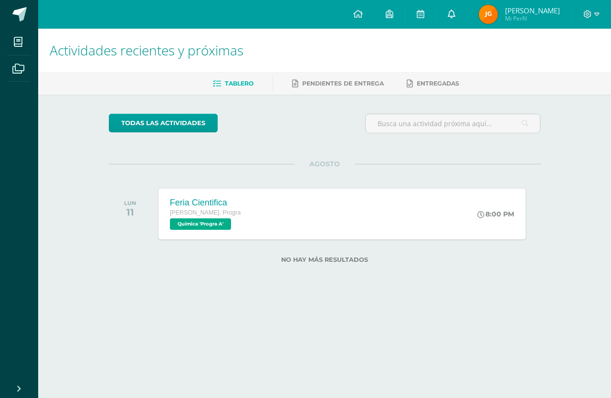
click at [460, 18] on link at bounding box center [451, 14] width 31 height 29
click at [455, 16] on icon at bounding box center [452, 14] width 8 height 9
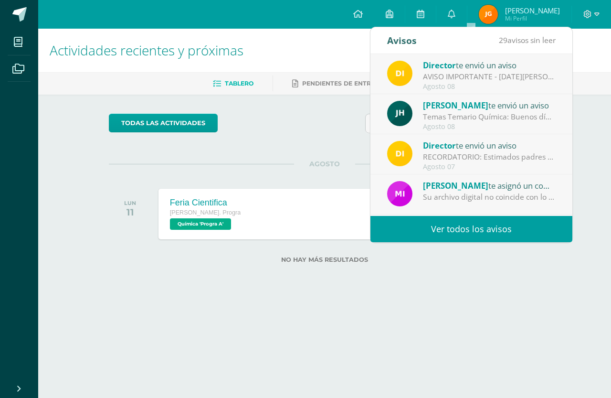
drag, startPoint x: 469, startPoint y: 115, endPoint x: 458, endPoint y: 122, distance: 12.6
click at [469, 115] on div "Temas Temario Química: Buenos días Estimados jóvenes Adjunto envío temas para i…" at bounding box center [489, 116] width 133 height 11
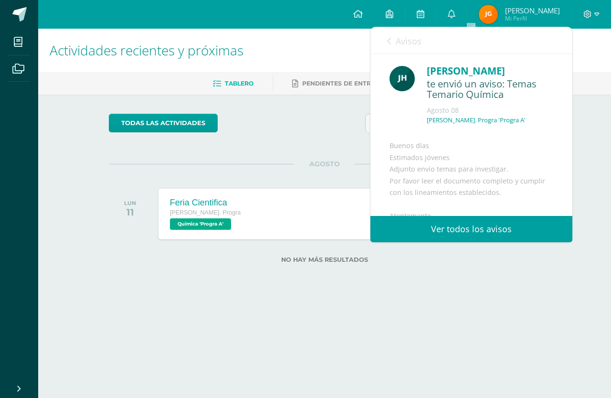
scroll to position [174, 0]
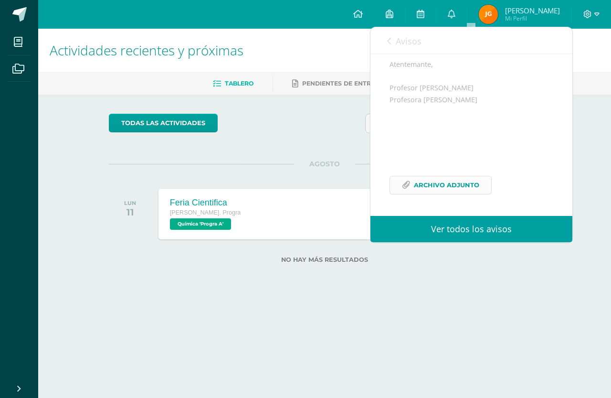
click at [425, 177] on span "Archivo Adjunto" at bounding box center [446, 185] width 65 height 18
click at [181, 199] on div "Feria Cientifica" at bounding box center [204, 203] width 72 height 10
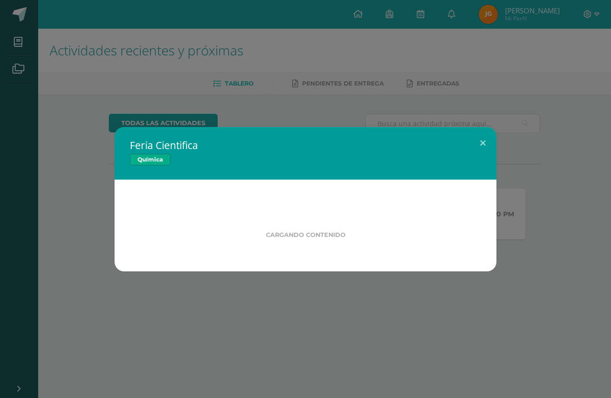
drag, startPoint x: 181, startPoint y: 199, endPoint x: 203, endPoint y: 184, distance: 26.4
click at [182, 199] on div "Cargando contenido" at bounding box center [306, 225] width 382 height 92
